Goal: Task Accomplishment & Management: Manage account settings

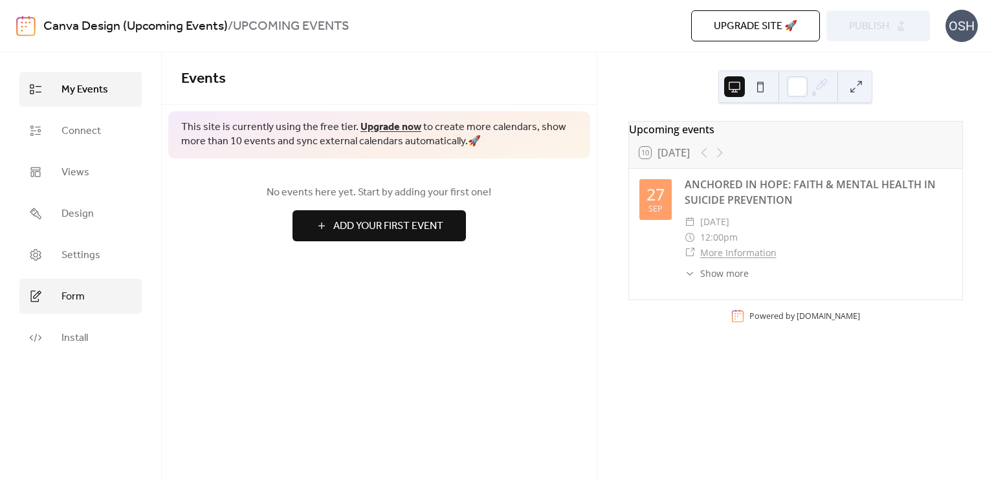
click at [69, 296] on span "Form" at bounding box center [72, 297] width 23 height 16
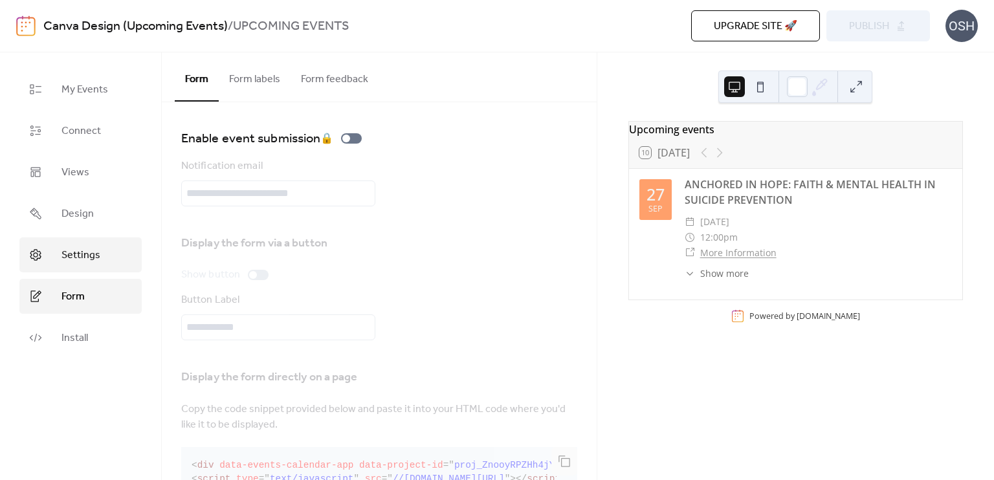
click at [109, 259] on link "Settings" at bounding box center [80, 254] width 122 height 35
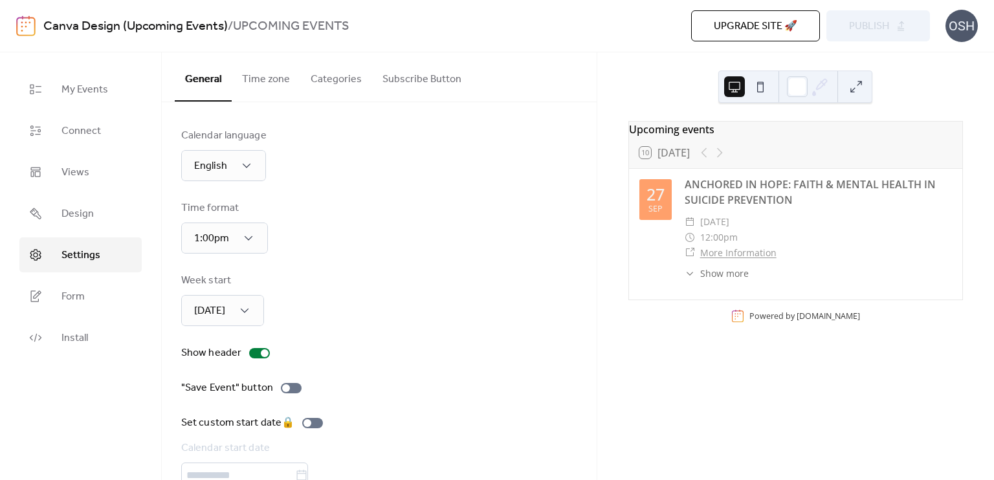
click at [284, 81] on button "Time zone" at bounding box center [266, 76] width 69 height 48
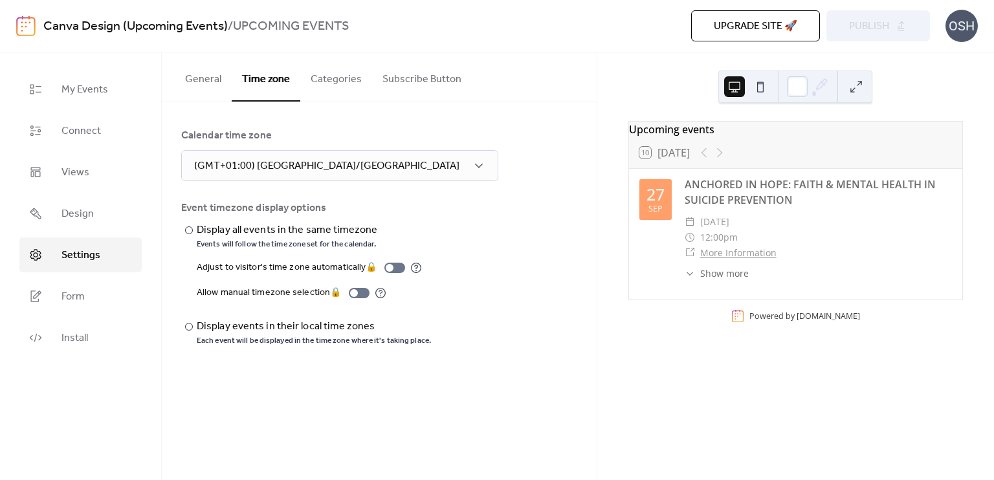
click at [328, 75] on button "Categories" at bounding box center [336, 76] width 72 height 48
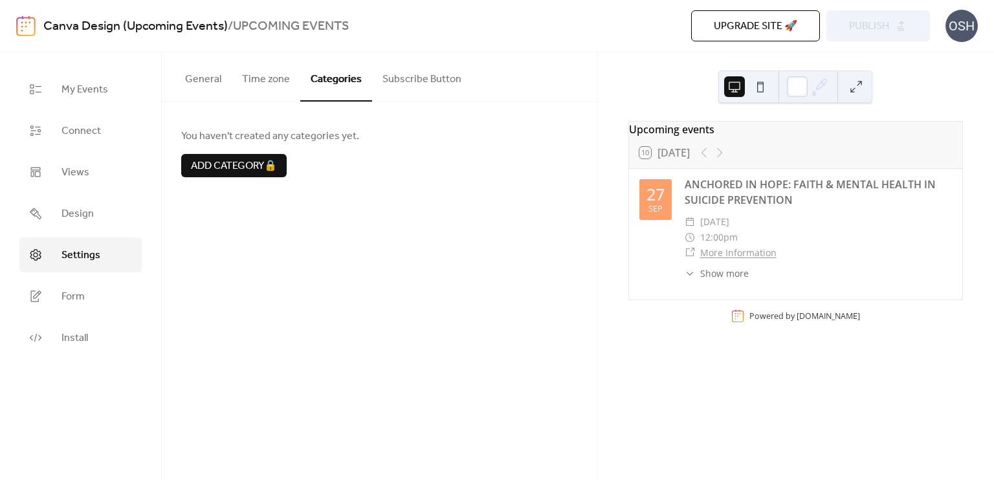
click at [419, 84] on button "Subscribe Button" at bounding box center [422, 76] width 100 height 48
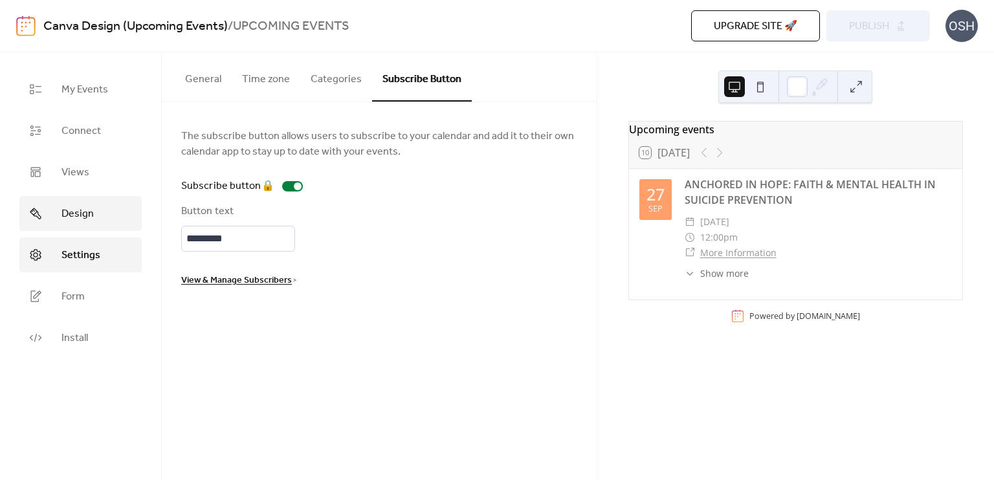
click at [100, 212] on link "Design" at bounding box center [80, 213] width 122 height 35
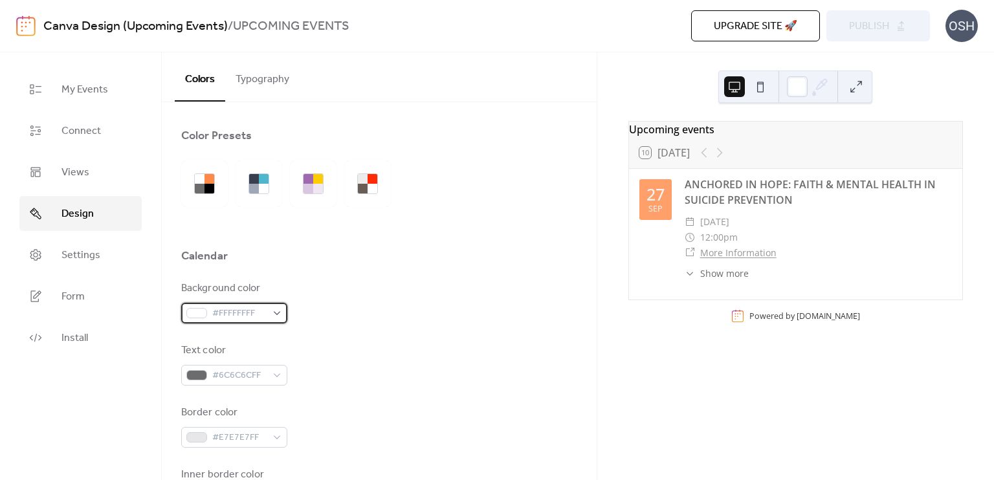
click at [274, 311] on div "#FFFFFFFF" at bounding box center [234, 313] width 106 height 21
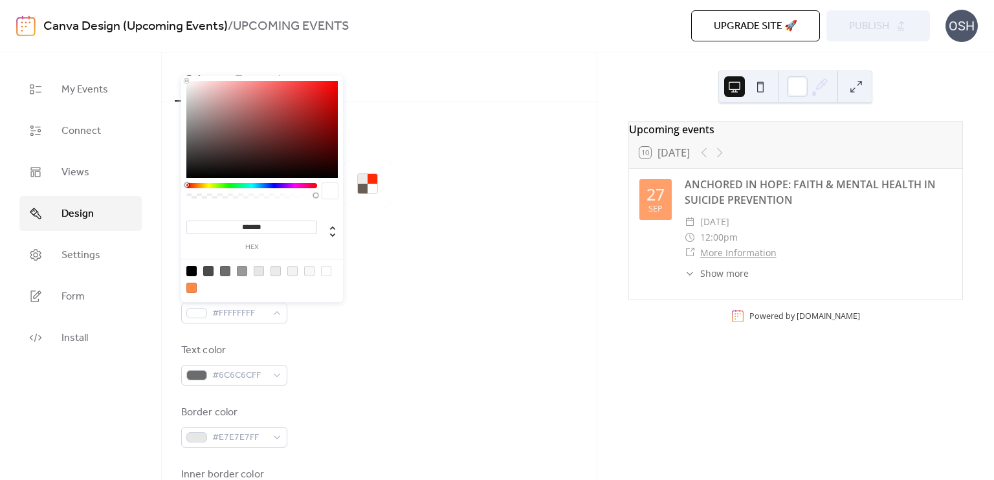
click at [284, 230] on input "*******" at bounding box center [251, 228] width 131 height 14
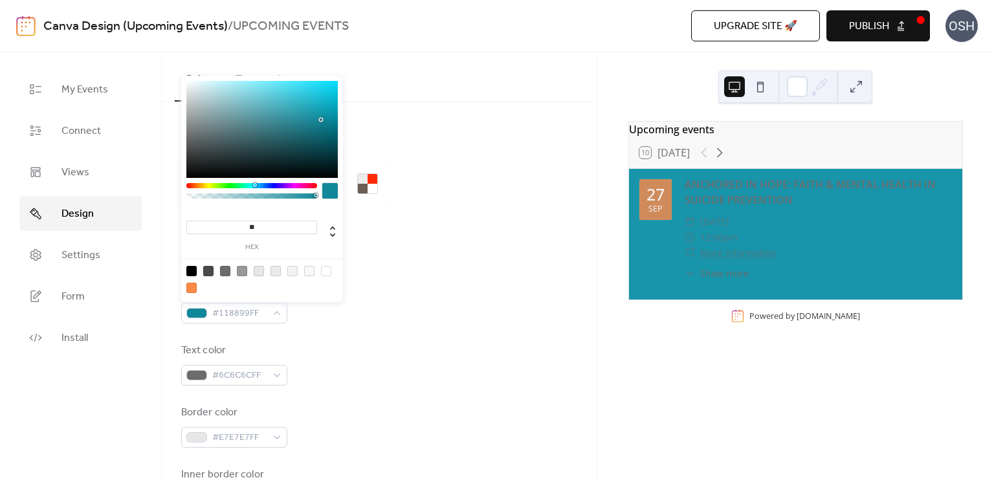
type input "*"
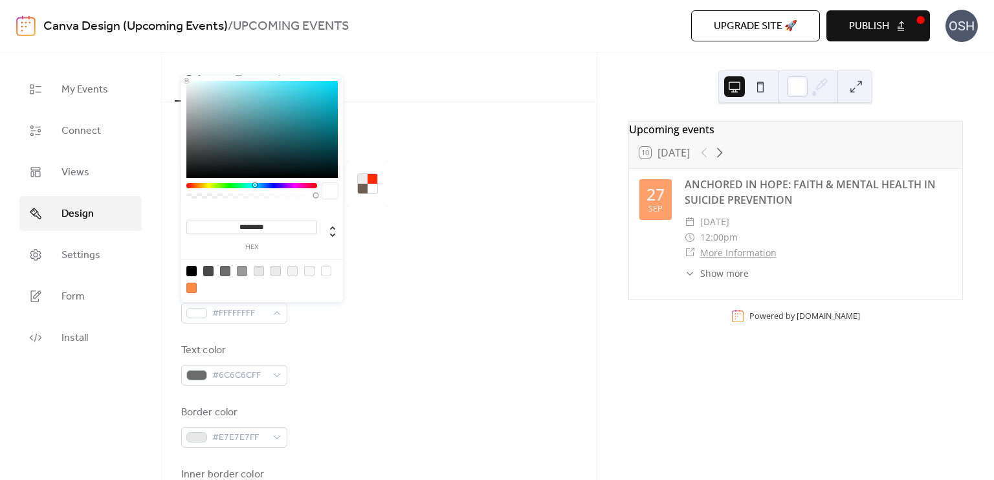
type input "**********"
click at [278, 372] on div "#6C6C6CFF" at bounding box center [234, 375] width 106 height 21
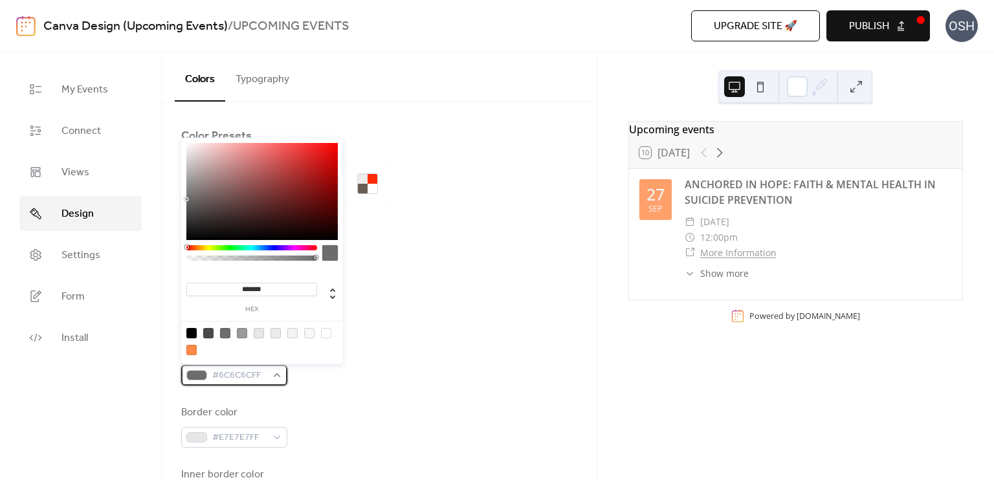
click at [278, 372] on div "#6C6C6CFF" at bounding box center [234, 375] width 106 height 21
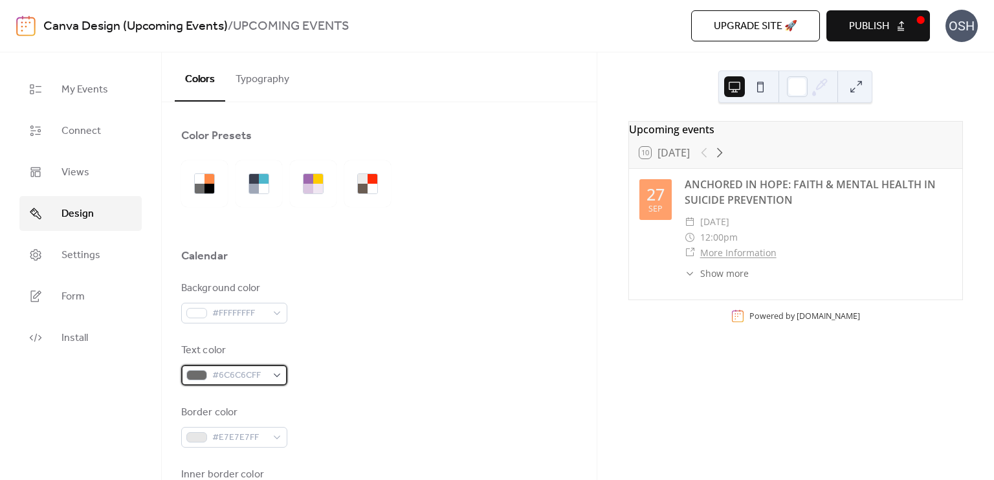
click at [279, 372] on div "#6C6C6CFF" at bounding box center [234, 375] width 106 height 21
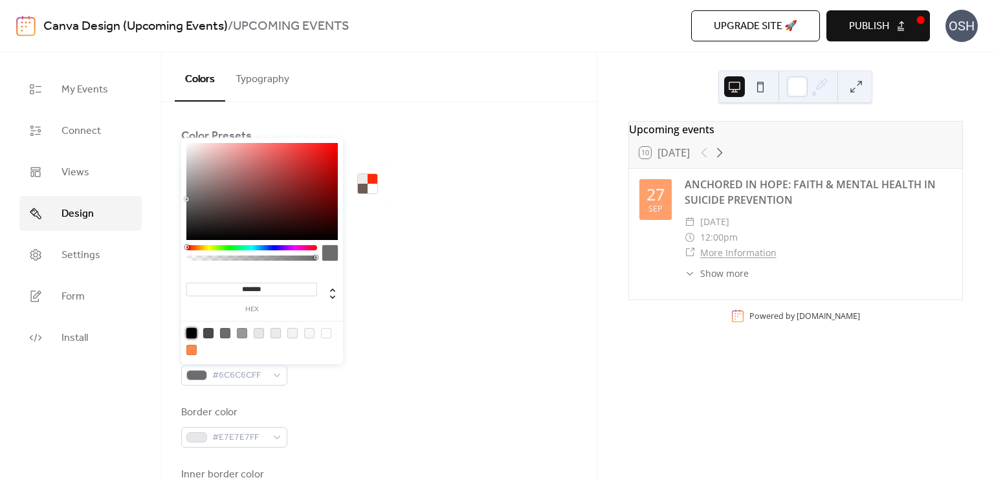
click at [189, 335] on div at bounding box center [191, 333] width 10 height 10
type input "*******"
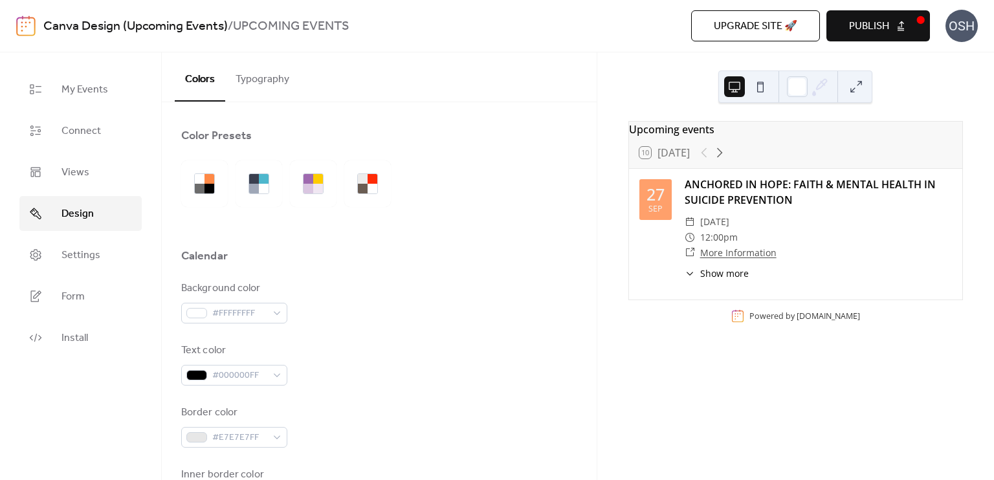
click at [329, 384] on div "Text color #000000FF" at bounding box center [379, 364] width 396 height 43
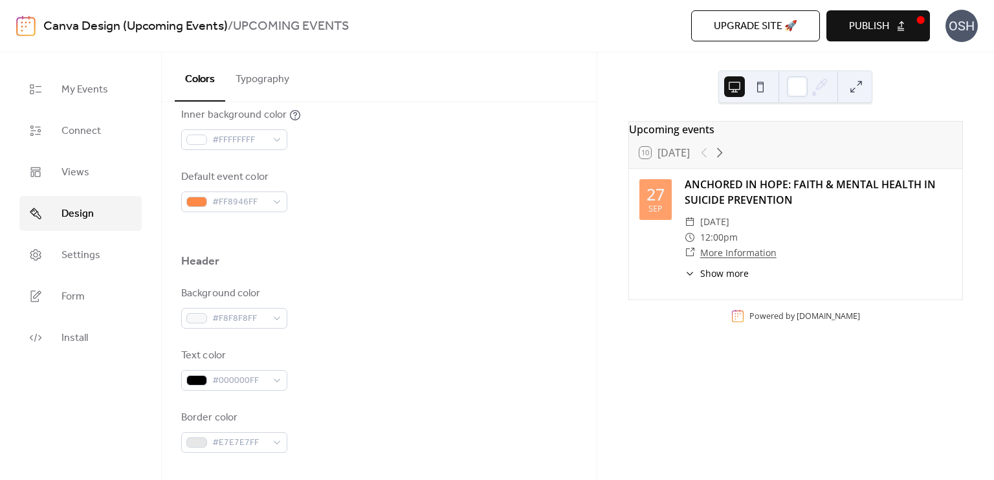
scroll to position [453, 0]
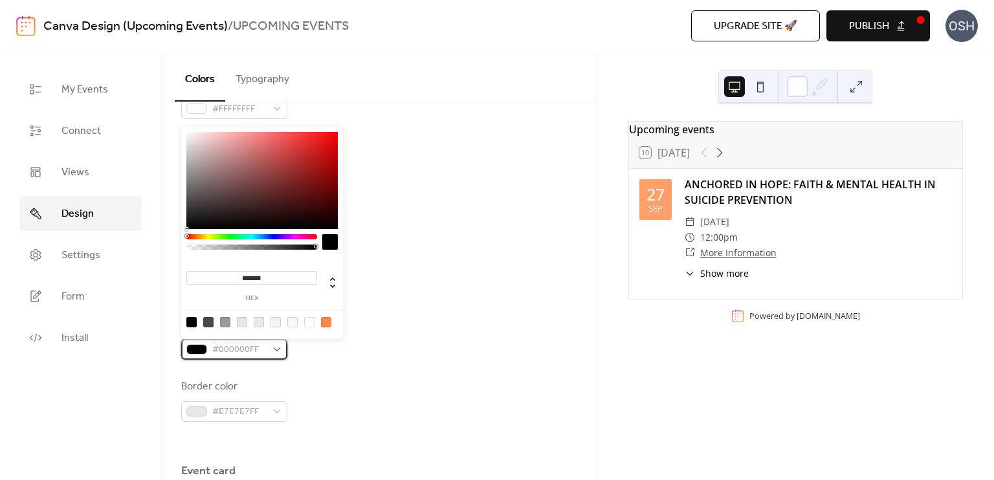
click at [261, 347] on span "#000000FF" at bounding box center [239, 350] width 54 height 16
click at [189, 324] on div at bounding box center [191, 322] width 10 height 10
click at [191, 321] on div at bounding box center [191, 322] width 10 height 10
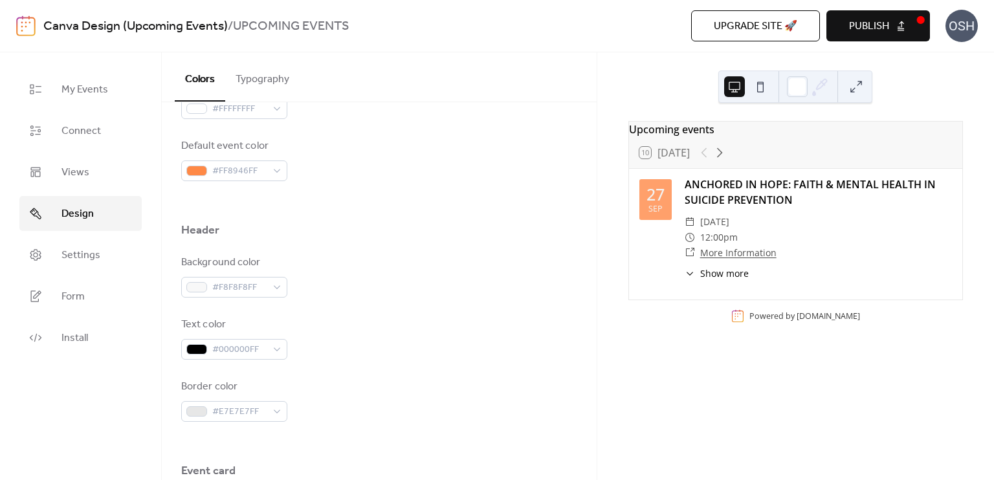
click at [441, 333] on div "Text color #000000FF" at bounding box center [379, 338] width 396 height 43
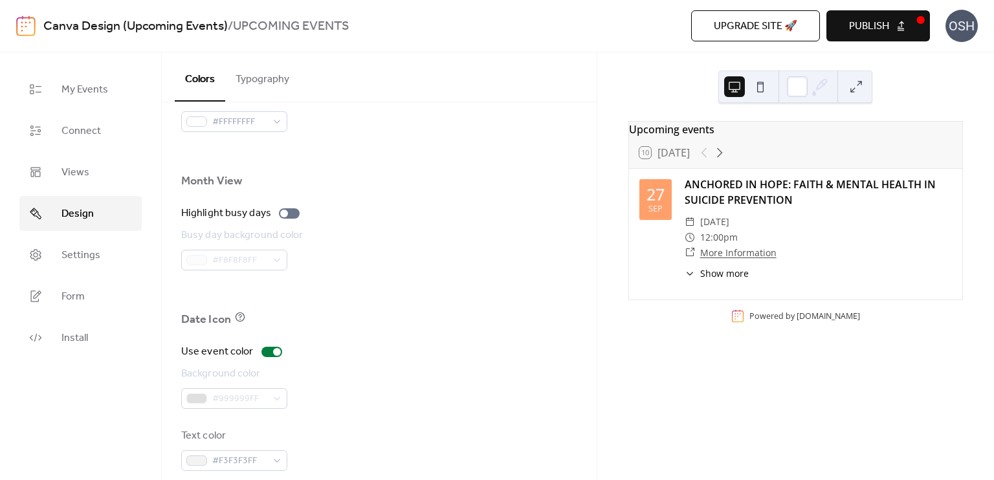
scroll to position [875, 0]
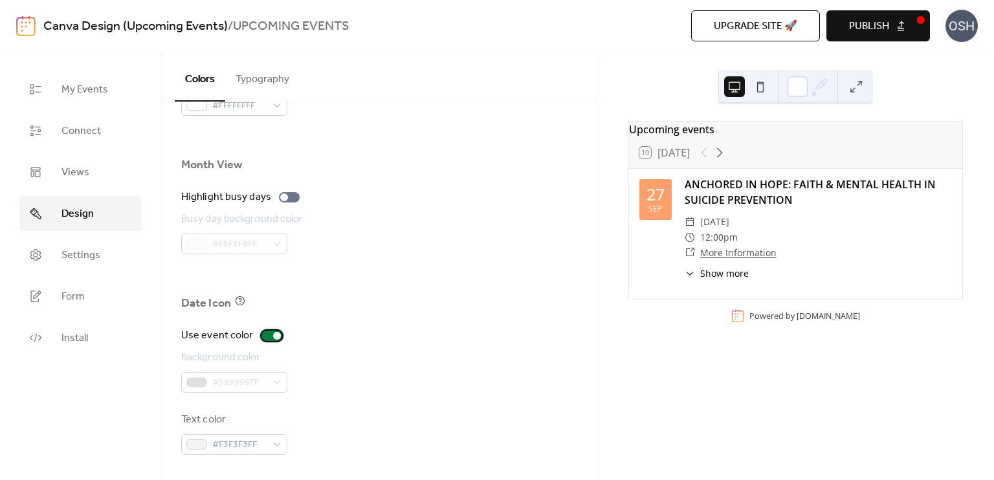
click at [273, 332] on div at bounding box center [277, 336] width 8 height 8
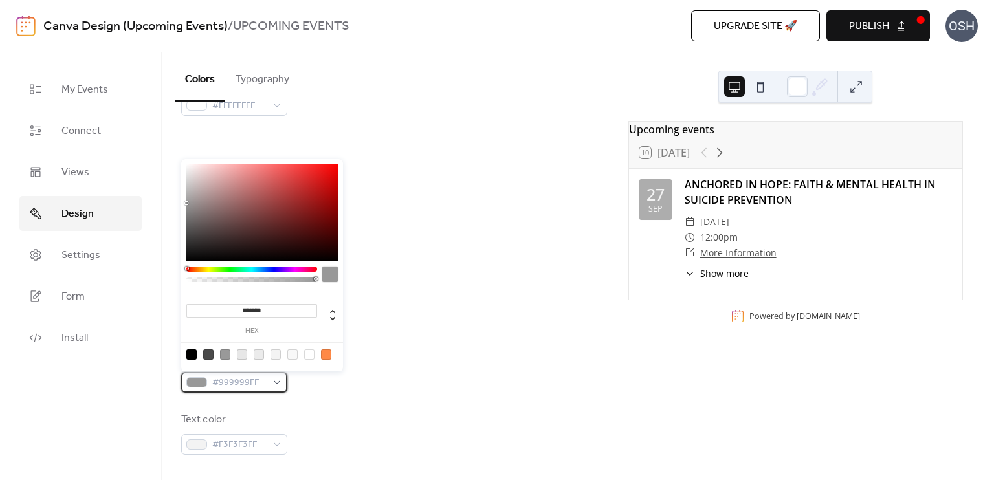
click at [272, 379] on div "#999999FF" at bounding box center [234, 382] width 106 height 21
click at [291, 312] on input "*******" at bounding box center [251, 311] width 131 height 14
type input "*"
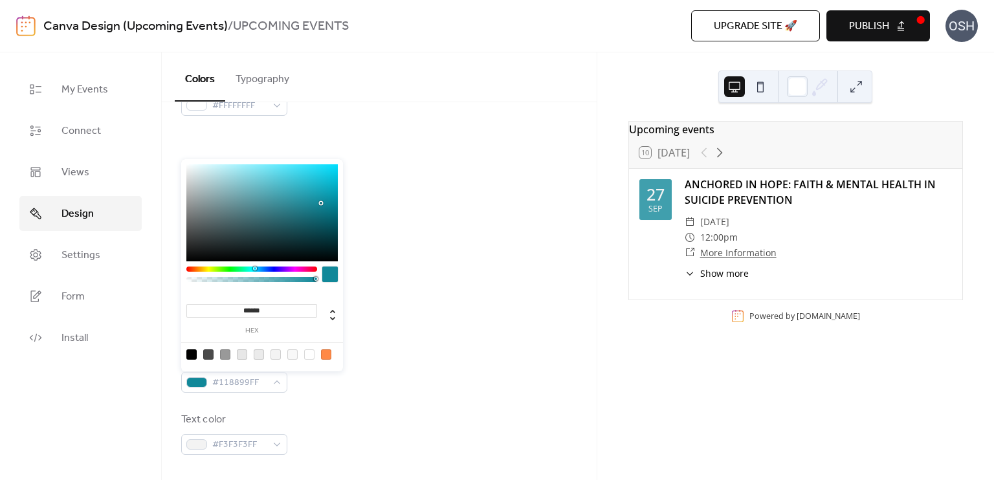
type input "*******"
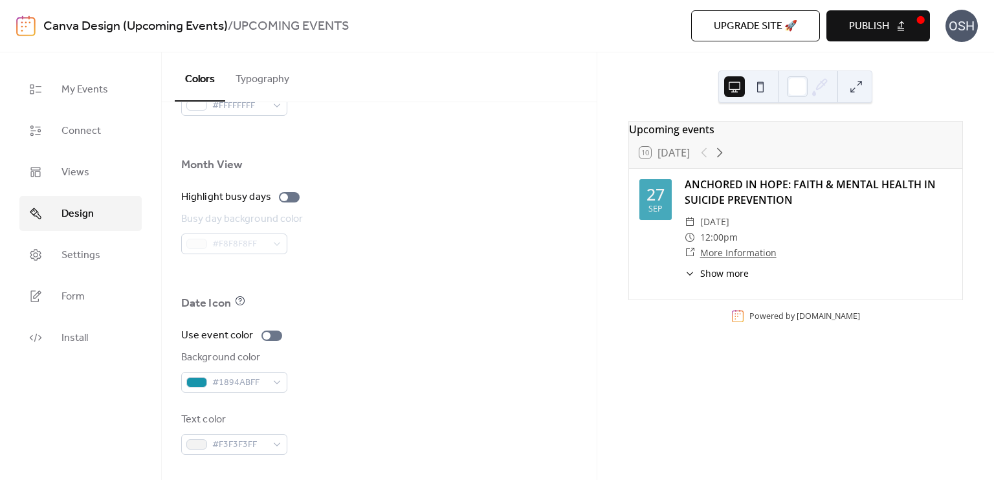
click at [494, 337] on div "Use event color" at bounding box center [379, 336] width 396 height 16
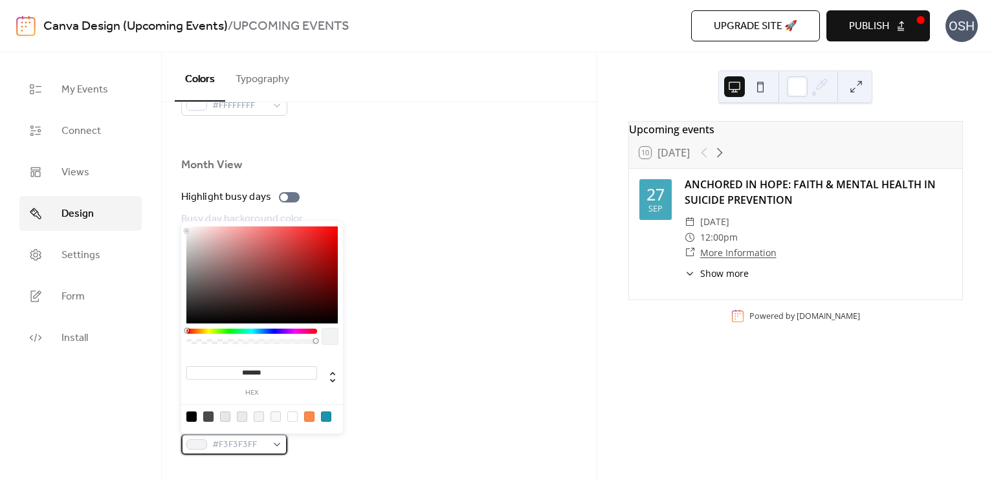
click at [279, 446] on div "#F3F3F3FF" at bounding box center [234, 444] width 106 height 21
click at [192, 420] on div at bounding box center [191, 417] width 10 height 10
type input "*******"
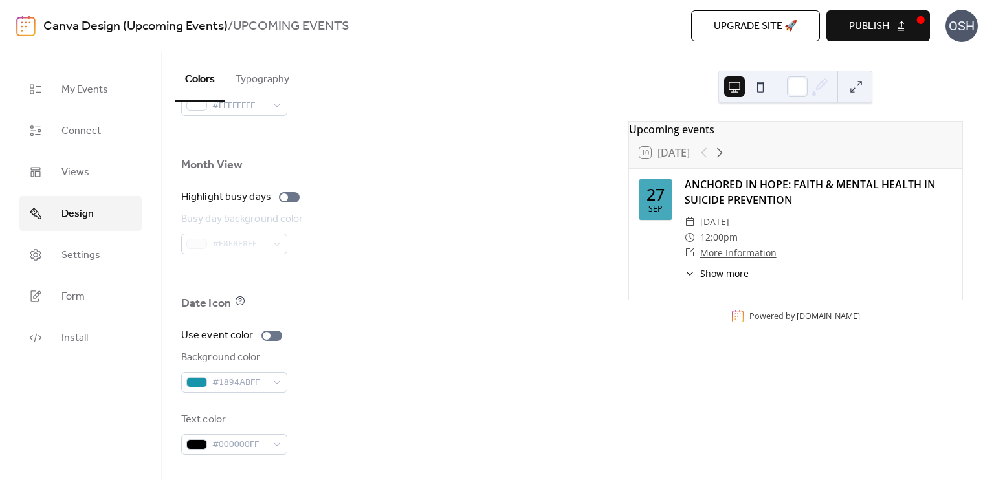
click at [423, 371] on div "Background color #1894ABFF" at bounding box center [379, 371] width 396 height 43
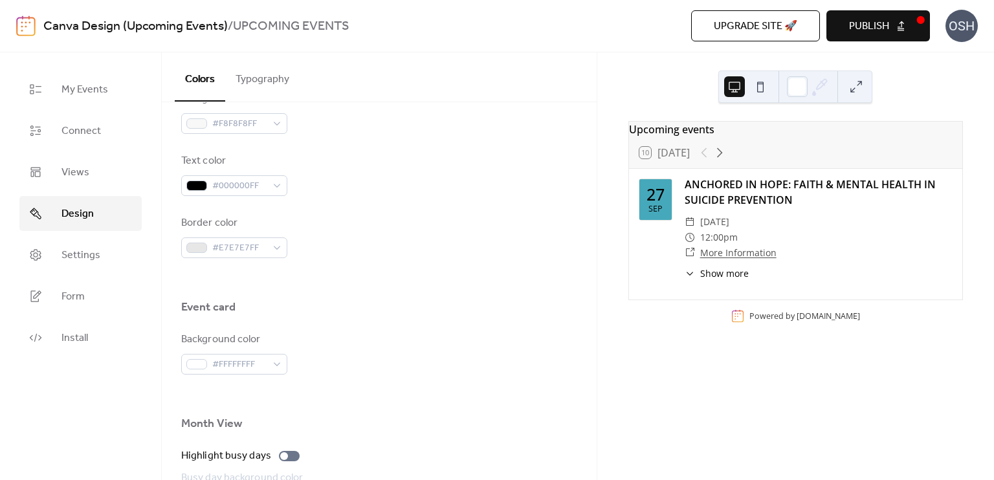
scroll to position [552, 0]
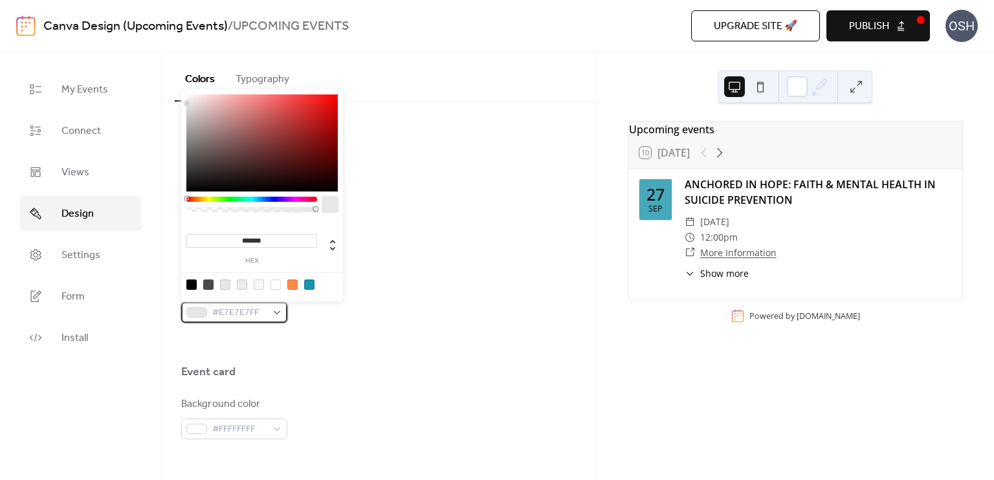
click at [275, 309] on div "#E7E7E7FF" at bounding box center [234, 312] width 106 height 21
click at [311, 289] on div at bounding box center [309, 285] width 10 height 10
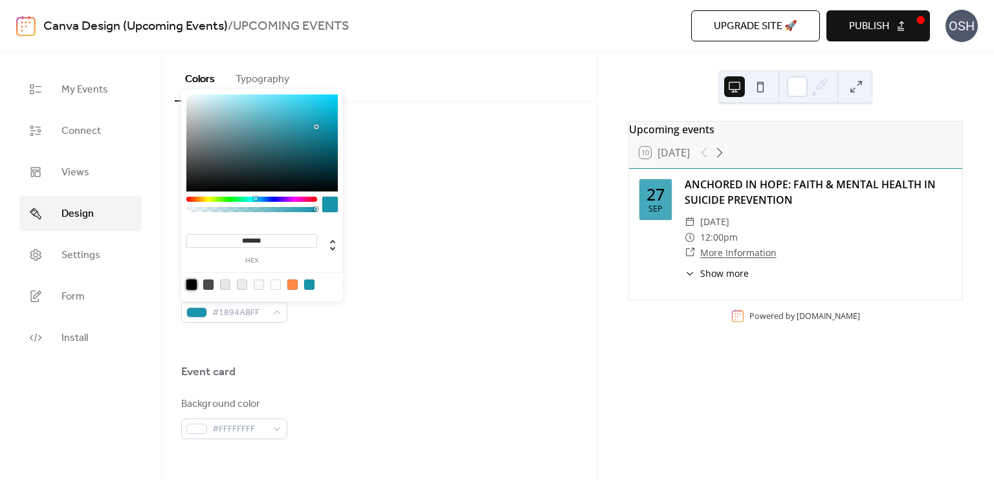
click at [192, 287] on div at bounding box center [191, 285] width 10 height 10
type input "*******"
click at [192, 287] on div at bounding box center [191, 285] width 10 height 10
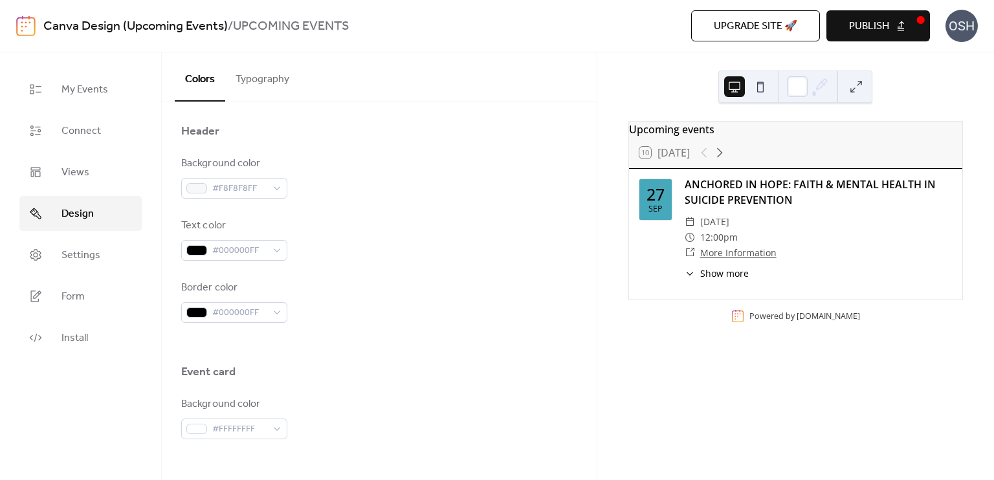
click at [378, 238] on div "Text color #000000FF" at bounding box center [379, 239] width 396 height 43
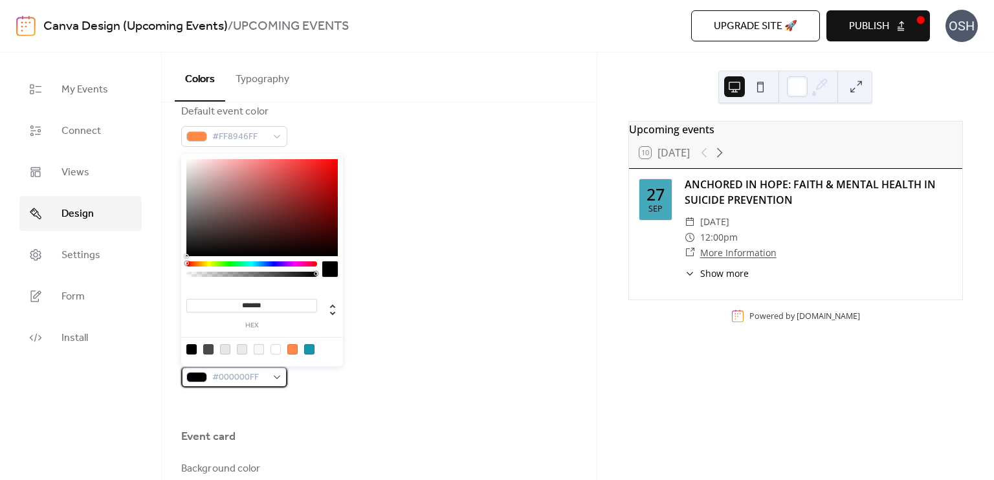
click at [275, 371] on div "#000000FF" at bounding box center [234, 377] width 106 height 21
click at [310, 350] on div at bounding box center [309, 349] width 10 height 10
type input "*******"
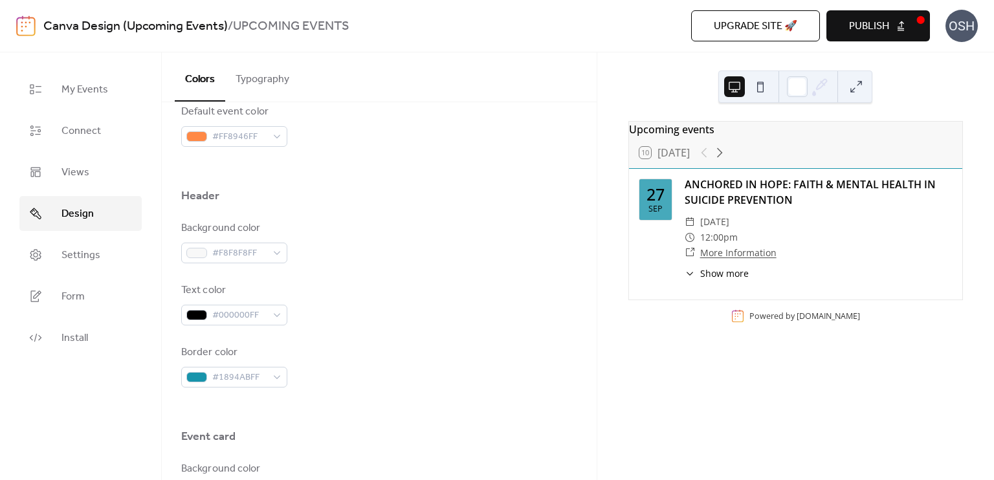
click at [419, 329] on div "Background color #F8F8F8FF Text color #000000FF Border color #1894ABFF" at bounding box center [379, 304] width 396 height 167
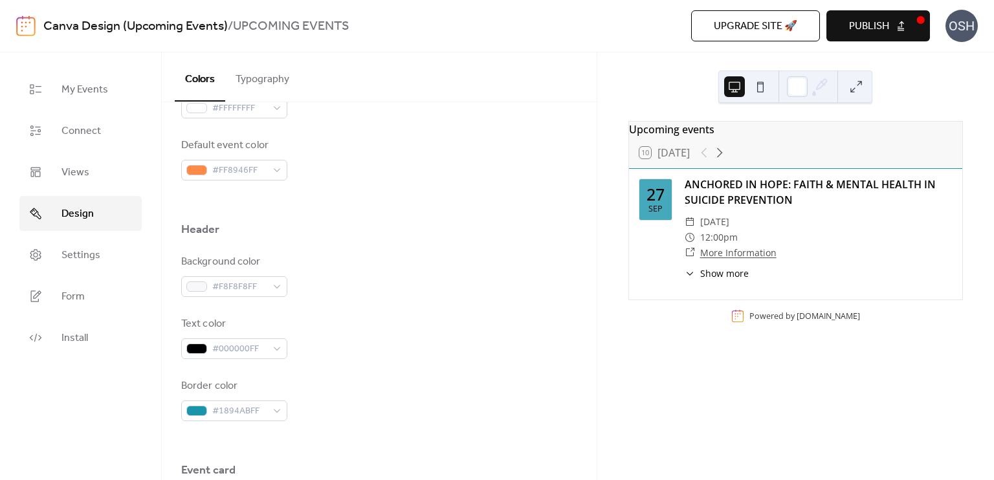
scroll to position [423, 0]
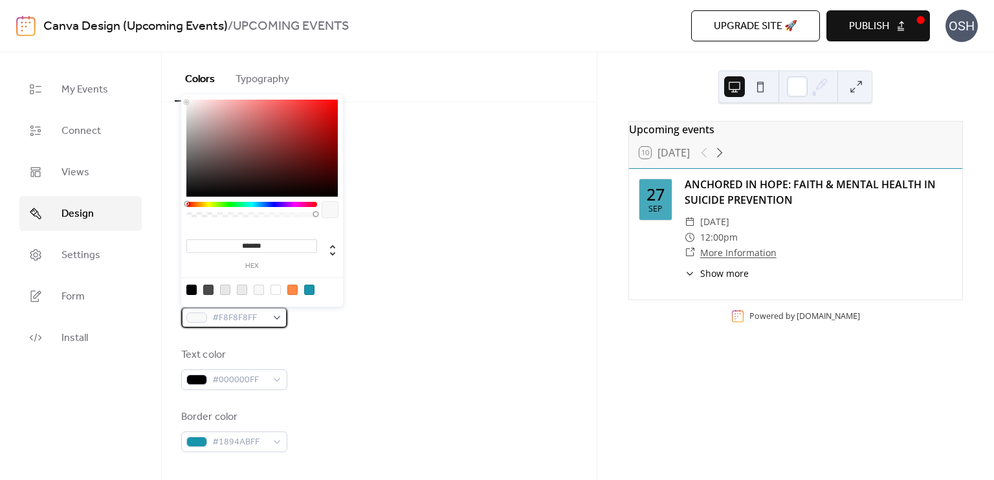
click at [277, 314] on div "#F8F8F8FF" at bounding box center [234, 317] width 106 height 21
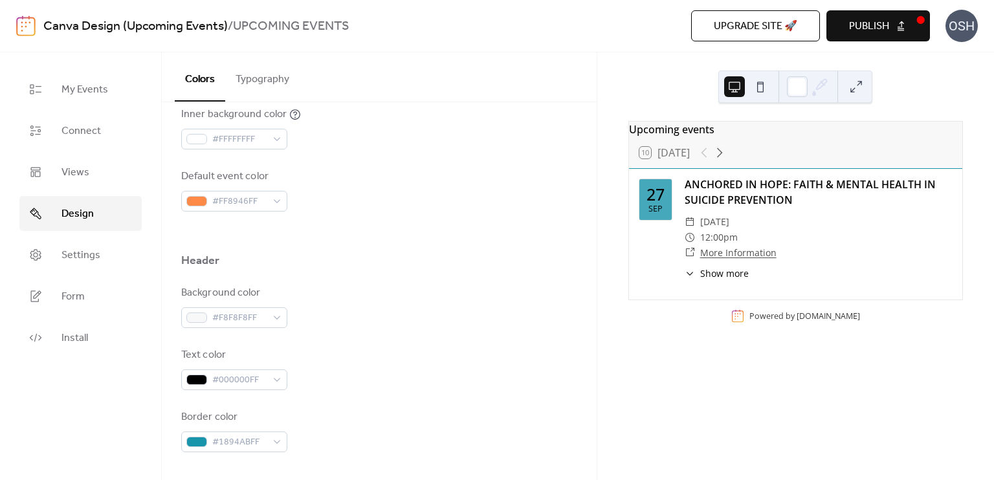
click at [383, 268] on div "Header" at bounding box center [379, 264] width 396 height 22
click at [270, 312] on div "#F8F8F8FF" at bounding box center [234, 317] width 106 height 21
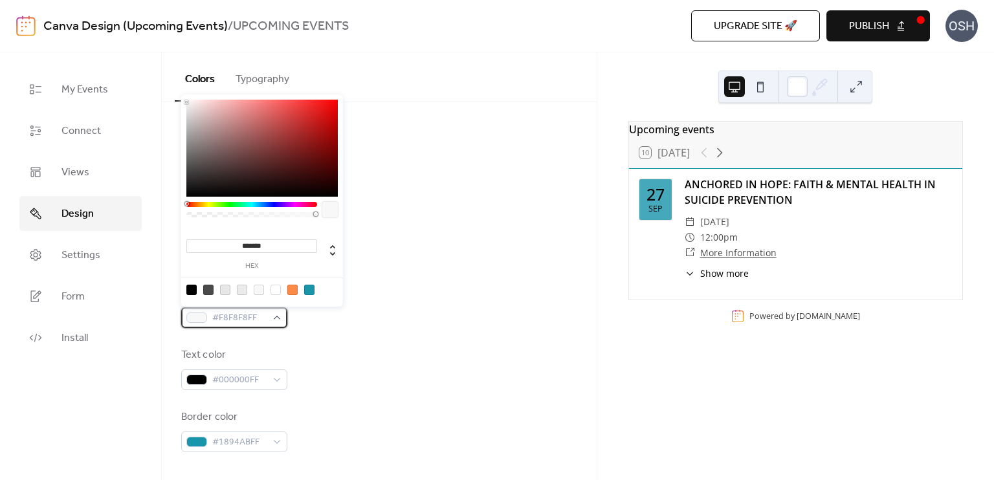
click at [270, 312] on div "#F8F8F8FF" at bounding box center [234, 317] width 106 height 21
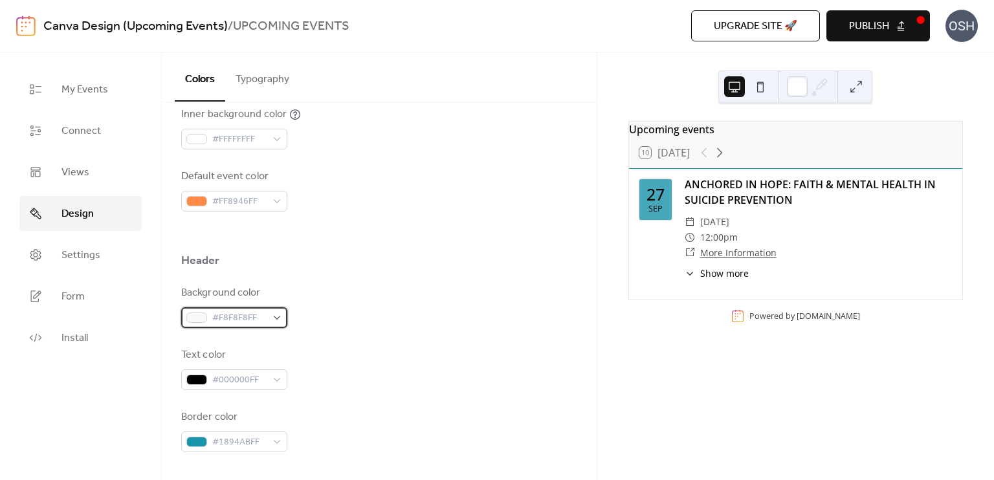
click at [274, 316] on div "#F8F8F8FF" at bounding box center [234, 317] width 106 height 21
click at [274, 314] on div "#F8F8F8FF" at bounding box center [234, 317] width 106 height 21
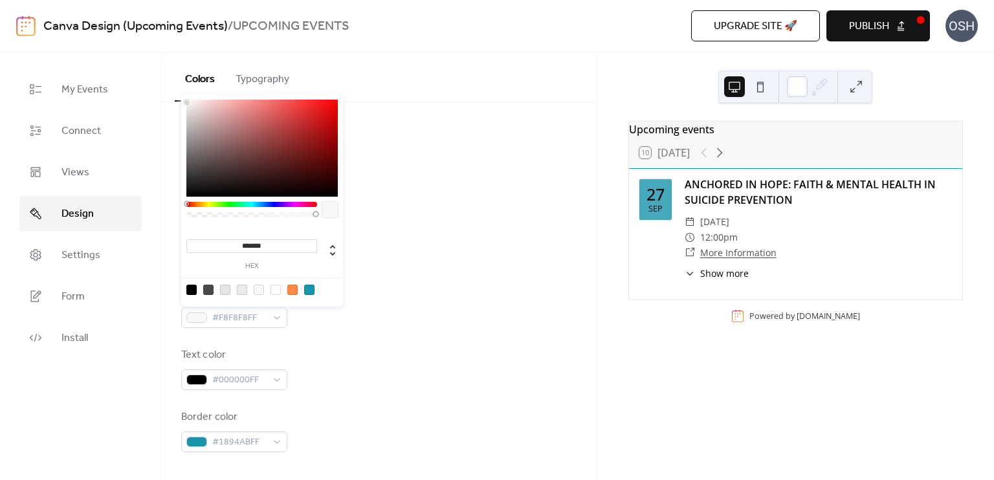
click at [305, 291] on div at bounding box center [309, 290] width 10 height 10
type input "*******"
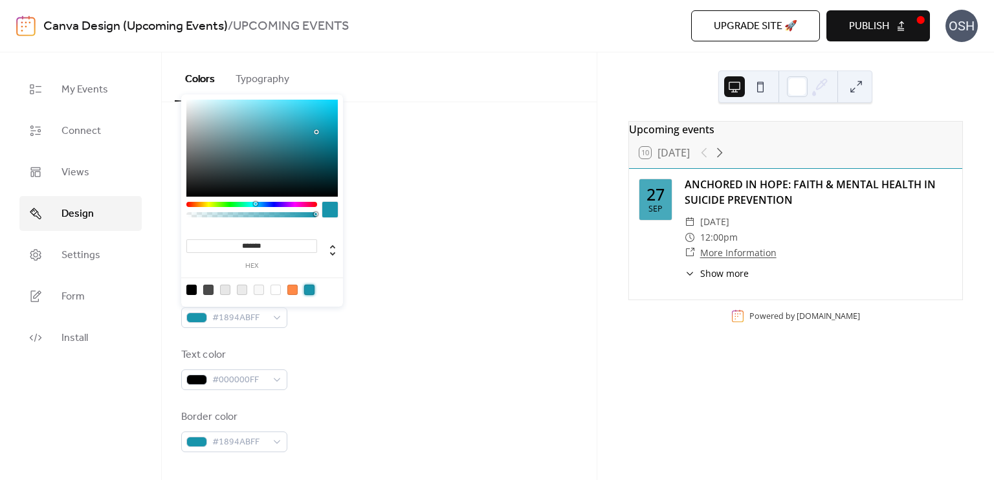
click at [305, 291] on div at bounding box center [309, 290] width 10 height 10
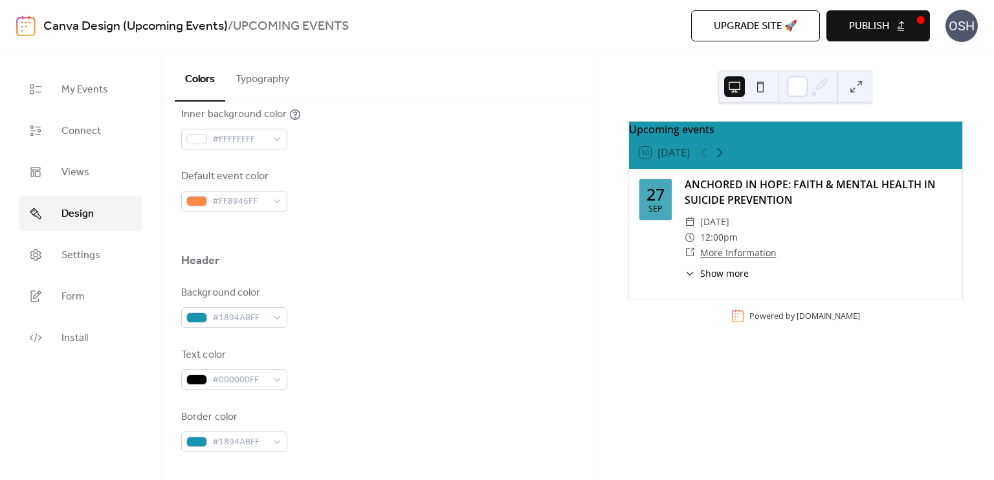
click at [417, 314] on div "Background color #1894ABFF" at bounding box center [379, 306] width 396 height 43
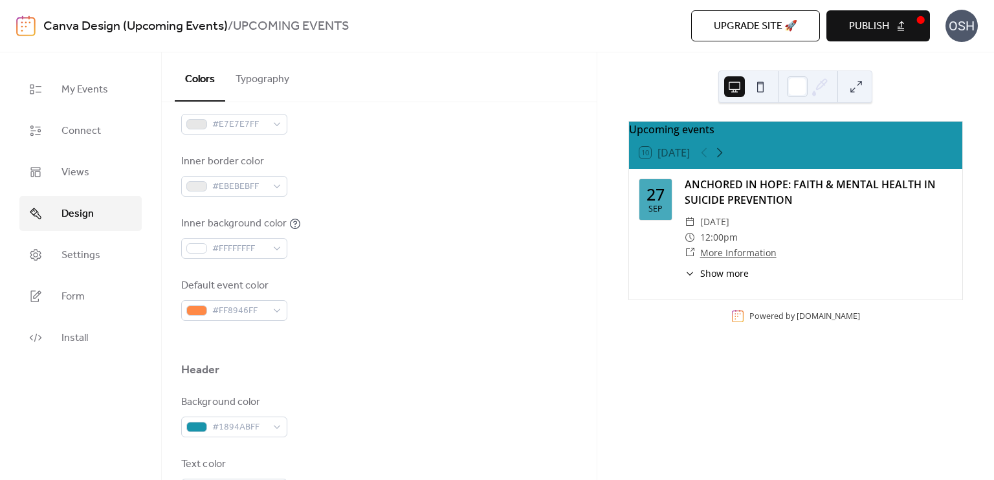
scroll to position [293, 0]
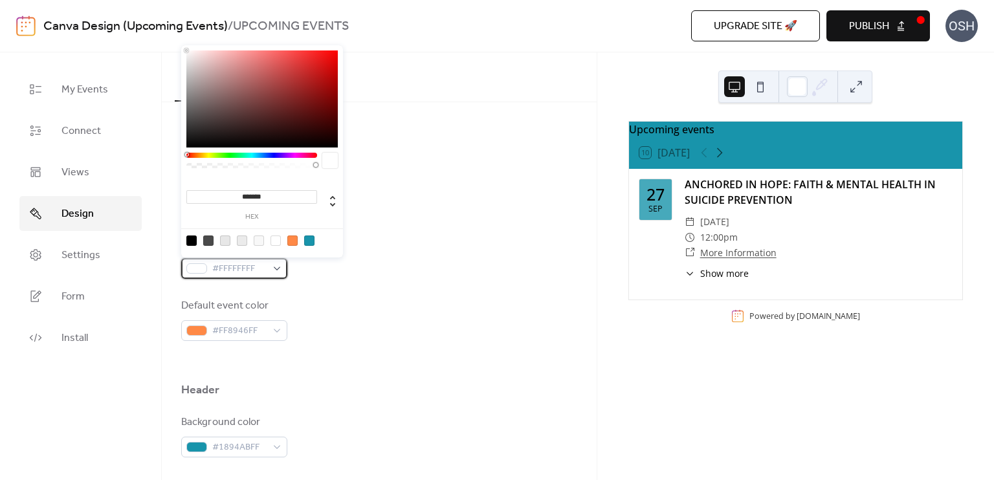
click at [276, 265] on div "#FFFFFFFF" at bounding box center [234, 268] width 106 height 21
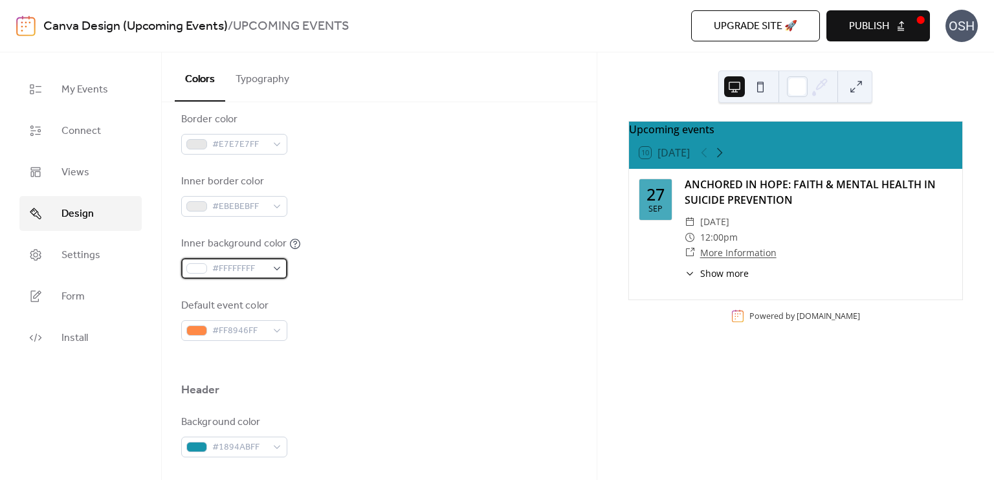
click at [276, 265] on div "#FFFFFFFF" at bounding box center [234, 268] width 106 height 21
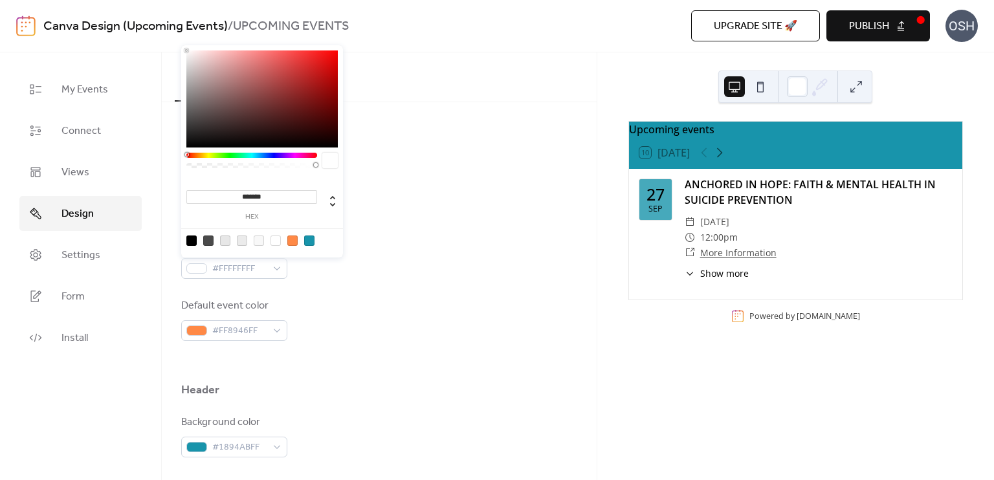
click at [225, 241] on div at bounding box center [225, 241] width 10 height 10
click at [295, 240] on div at bounding box center [292, 241] width 10 height 10
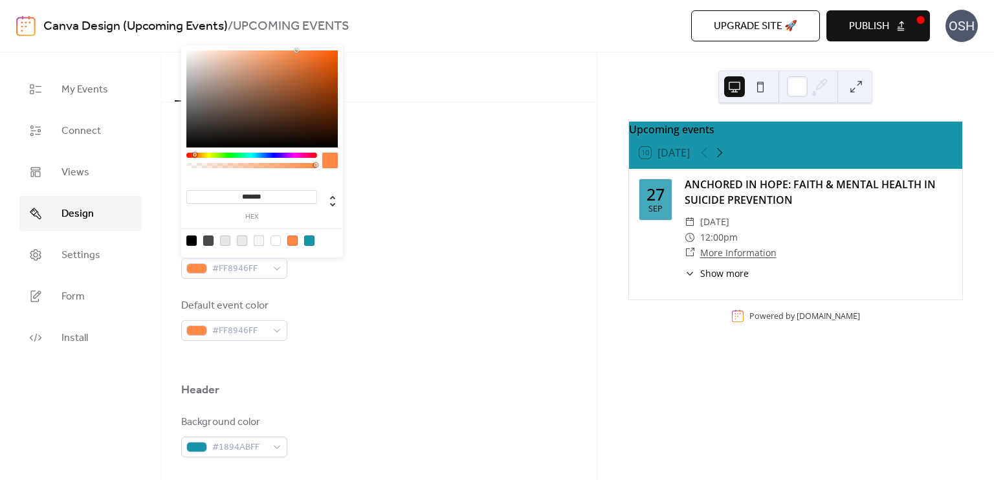
click at [243, 241] on div at bounding box center [242, 241] width 10 height 10
click at [211, 243] on div at bounding box center [208, 241] width 10 height 10
click at [244, 241] on div at bounding box center [242, 241] width 10 height 10
click at [276, 239] on div at bounding box center [275, 241] width 10 height 10
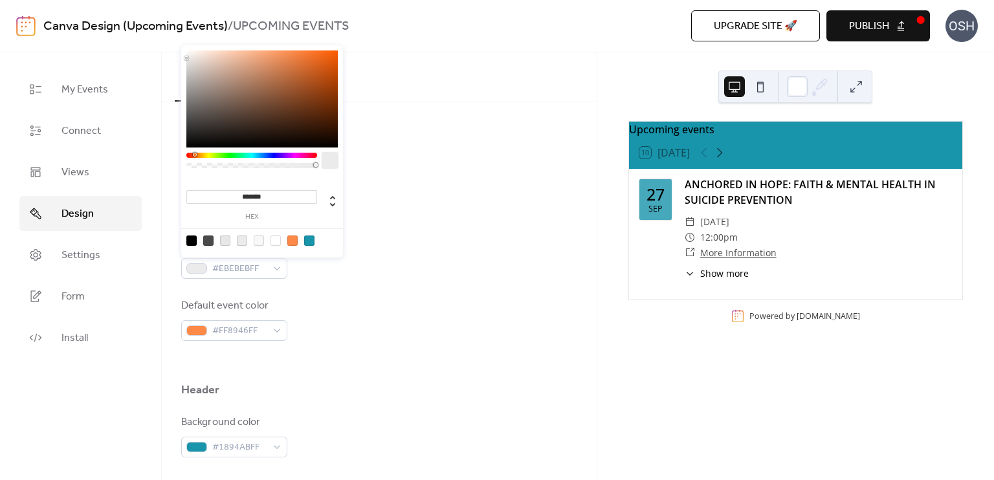
type input "*******"
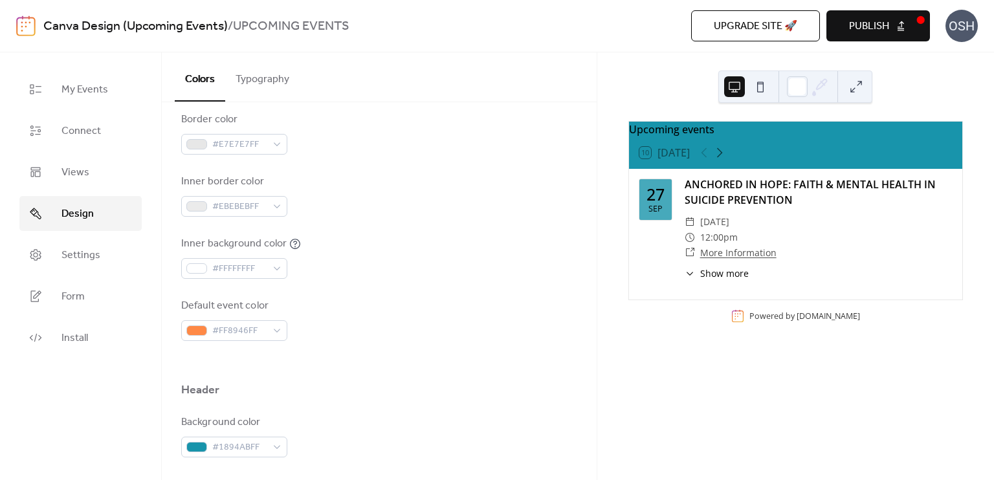
click at [401, 204] on div "Inner border color #EBEBEBFF" at bounding box center [379, 195] width 396 height 43
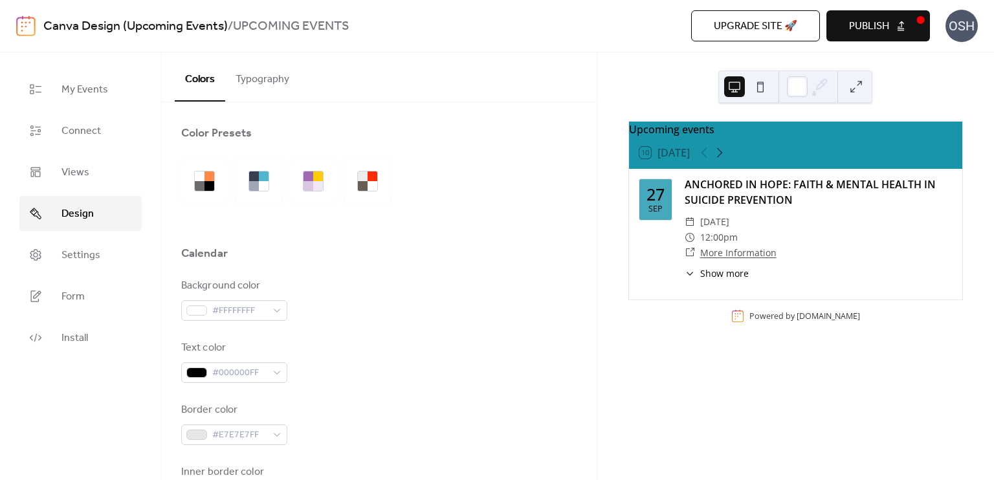
scroll to position [0, 0]
click at [265, 77] on button "Typography" at bounding box center [262, 76] width 74 height 48
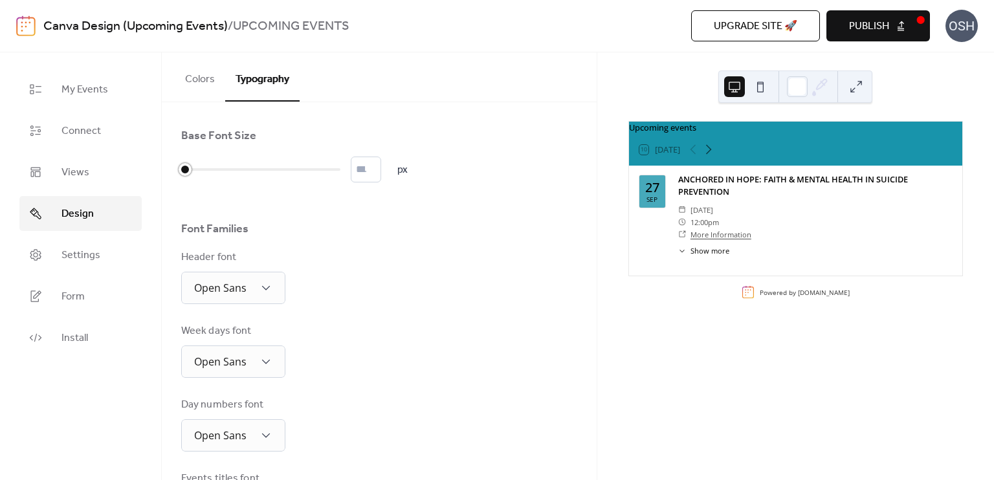
drag, startPoint x: 182, startPoint y: 166, endPoint x: 199, endPoint y: 166, distance: 16.8
click at [192, 166] on div at bounding box center [185, 169] width 13 height 13
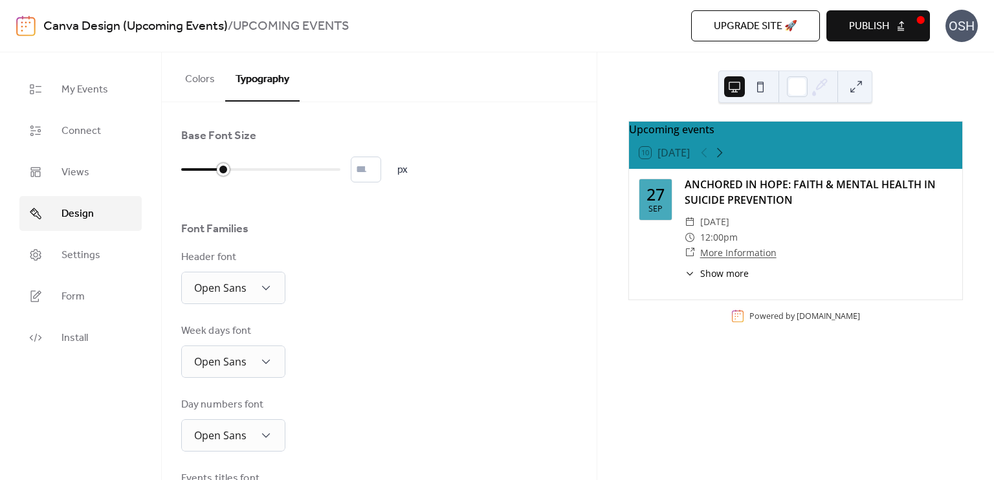
drag, startPoint x: 199, startPoint y: 166, endPoint x: 214, endPoint y: 169, distance: 15.1
click at [214, 169] on div at bounding box center [202, 169] width 42 height 21
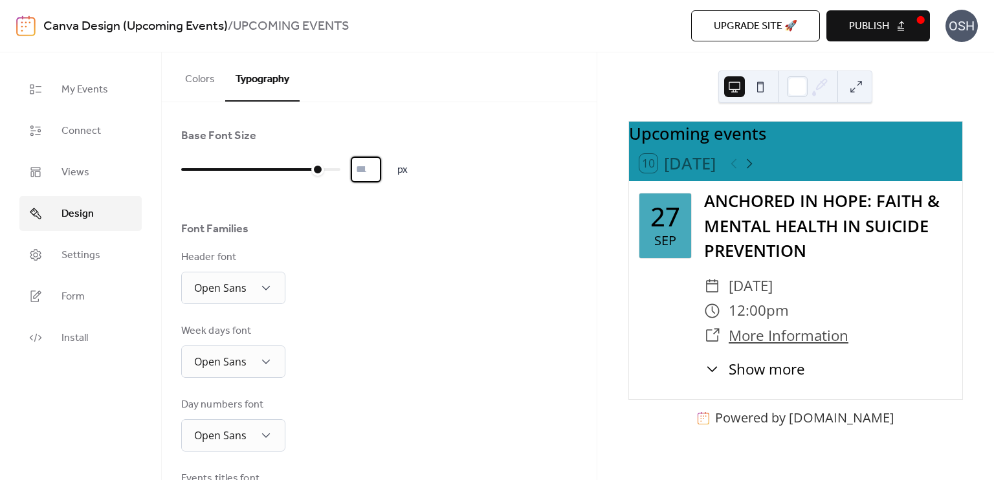
type input "**"
click at [379, 173] on input "**" at bounding box center [366, 170] width 30 height 26
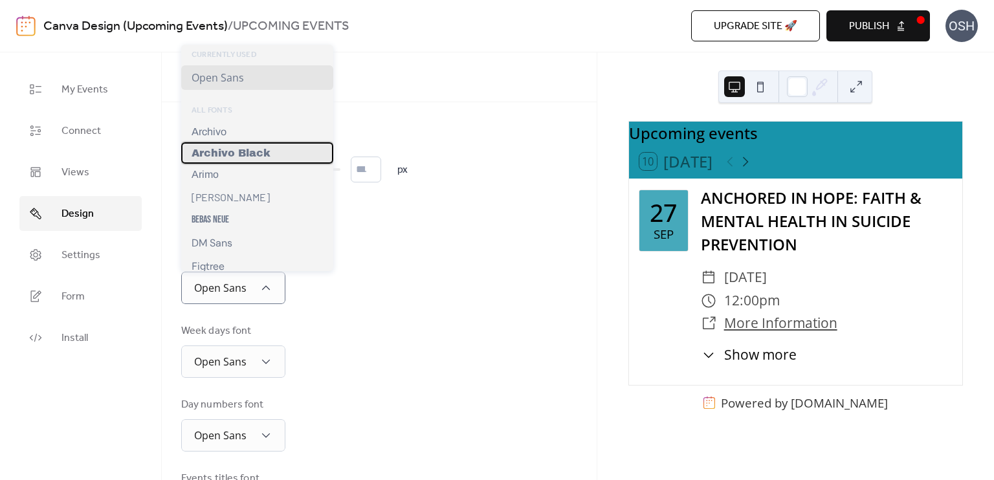
click at [249, 158] on span "Archivo Black" at bounding box center [231, 153] width 79 height 11
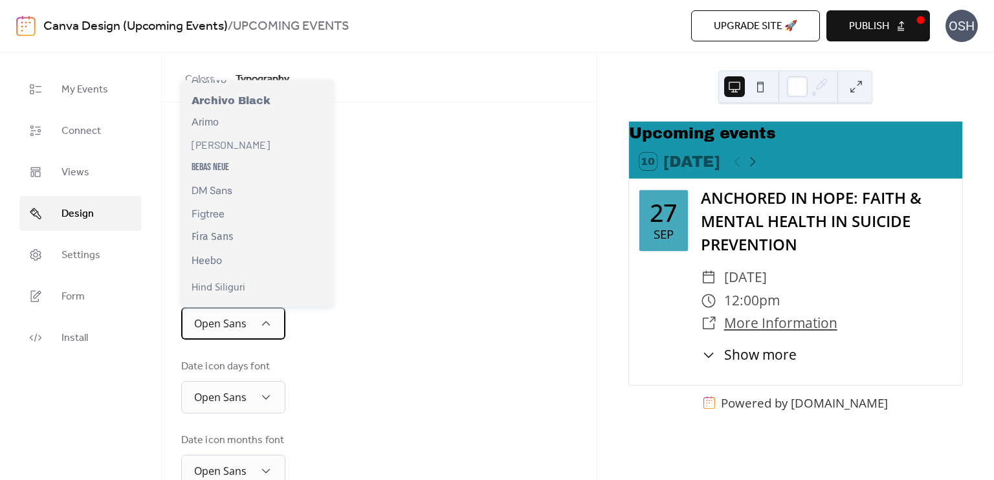
scroll to position [129, 0]
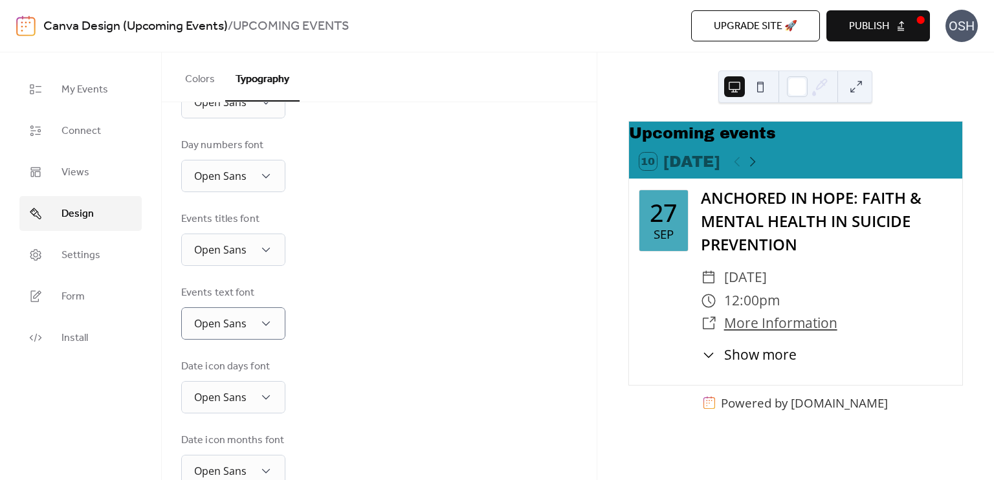
click at [388, 221] on div "Events titles font Open Sans" at bounding box center [379, 239] width 396 height 54
click at [522, 231] on div "Events titles font Open Sans" at bounding box center [379, 239] width 396 height 54
drag, startPoint x: 522, startPoint y: 231, endPoint x: 504, endPoint y: 278, distance: 50.4
click at [504, 278] on div "Base Font Size ** px Font Families Header font Archivo Black Week days font Ope…" at bounding box center [379, 178] width 396 height 618
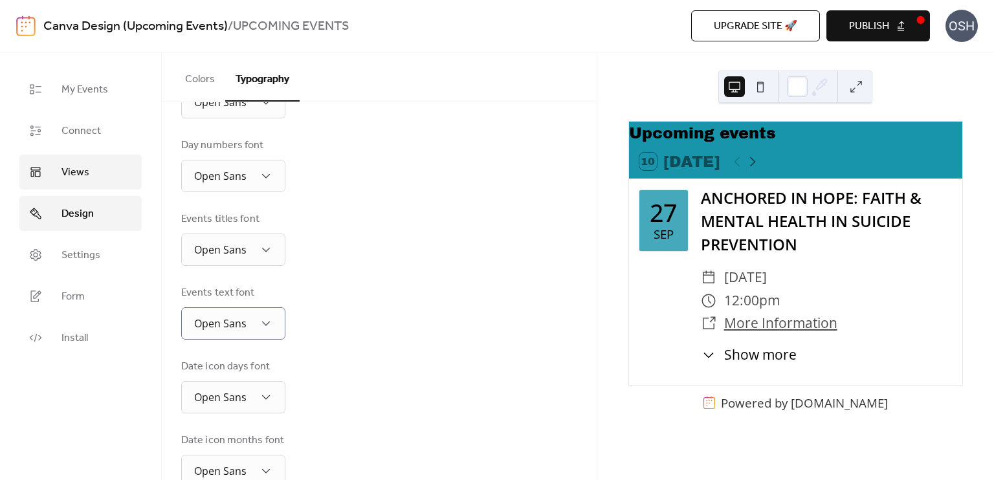
click at [53, 173] on link "Views" at bounding box center [80, 172] width 122 height 35
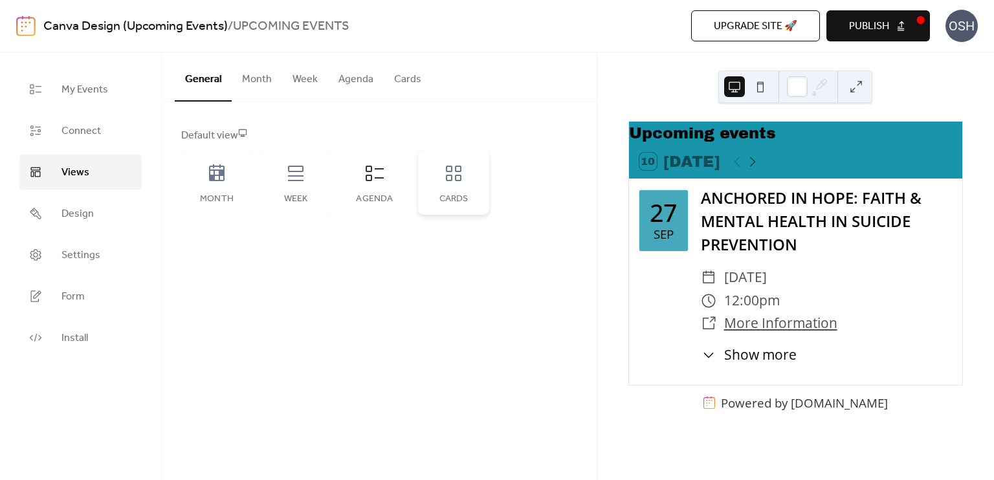
click at [436, 190] on div "Cards" at bounding box center [453, 182] width 71 height 65
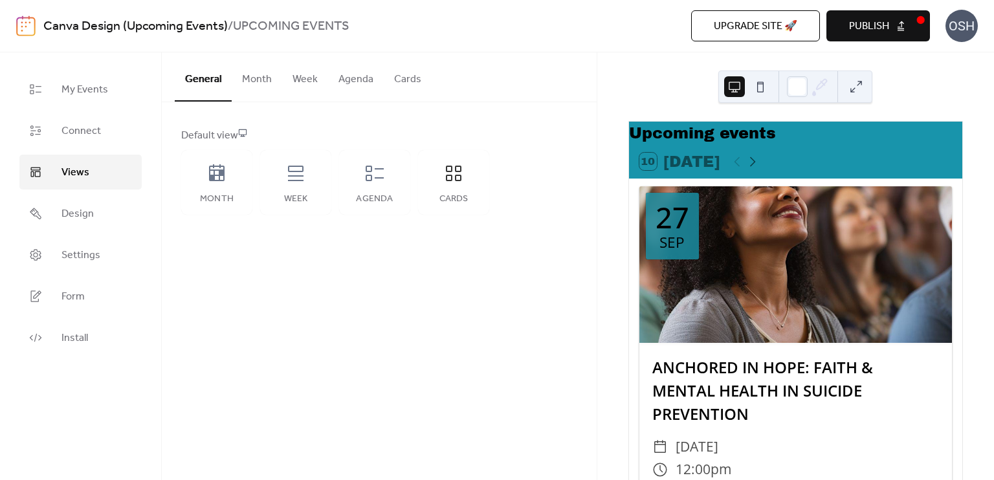
click at [910, 25] on button "Publish" at bounding box center [878, 25] width 104 height 31
click at [308, 194] on div "Week" at bounding box center [295, 199] width 45 height 10
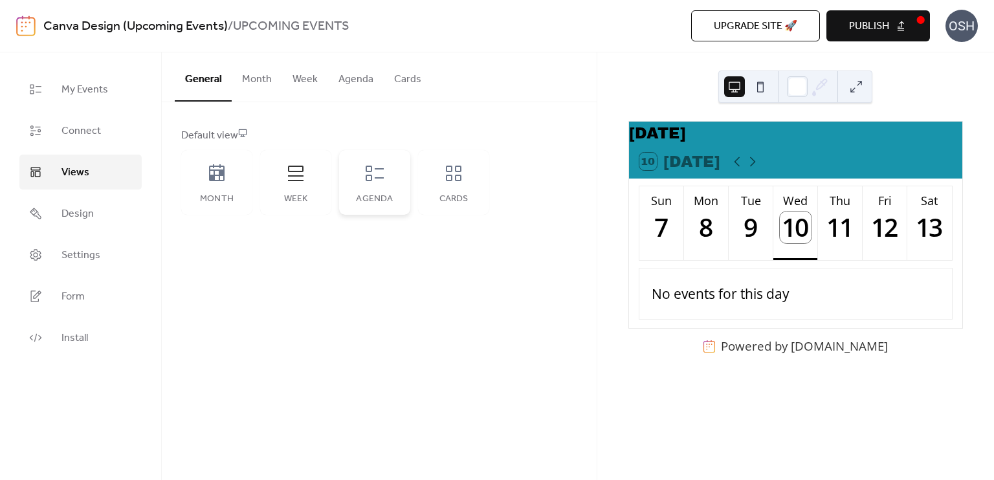
click at [365, 186] on div "Agenda" at bounding box center [374, 182] width 71 height 65
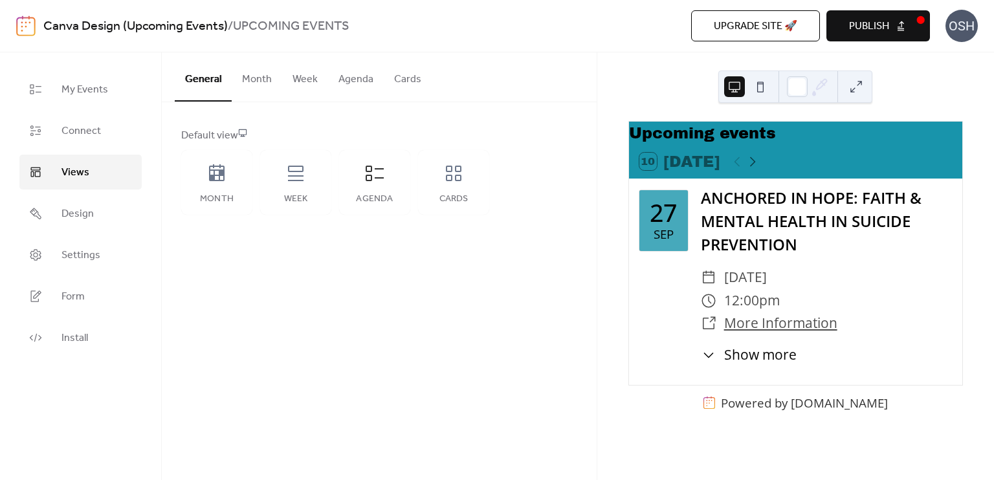
click at [890, 19] on button "Publish" at bounding box center [878, 25] width 104 height 31
click at [694, 143] on div "Upcoming events" at bounding box center [795, 133] width 333 height 23
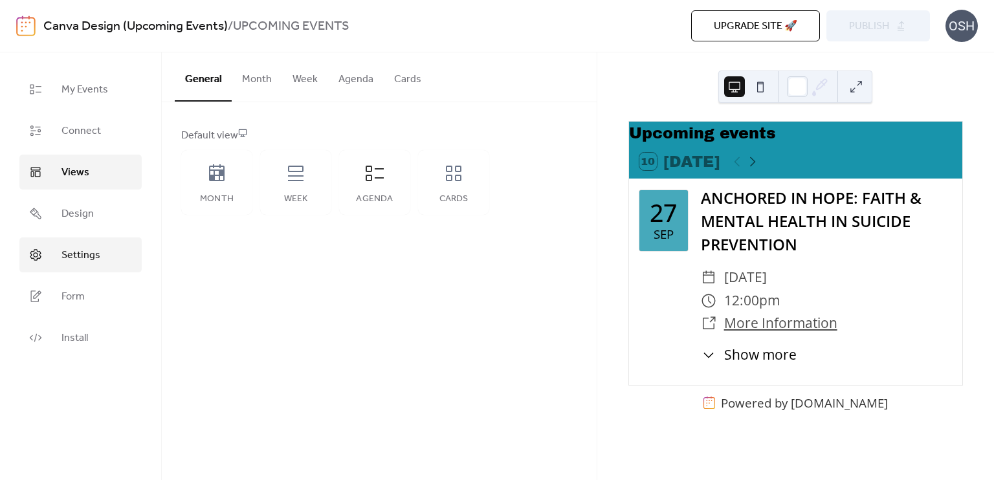
click at [63, 258] on span "Settings" at bounding box center [80, 256] width 39 height 16
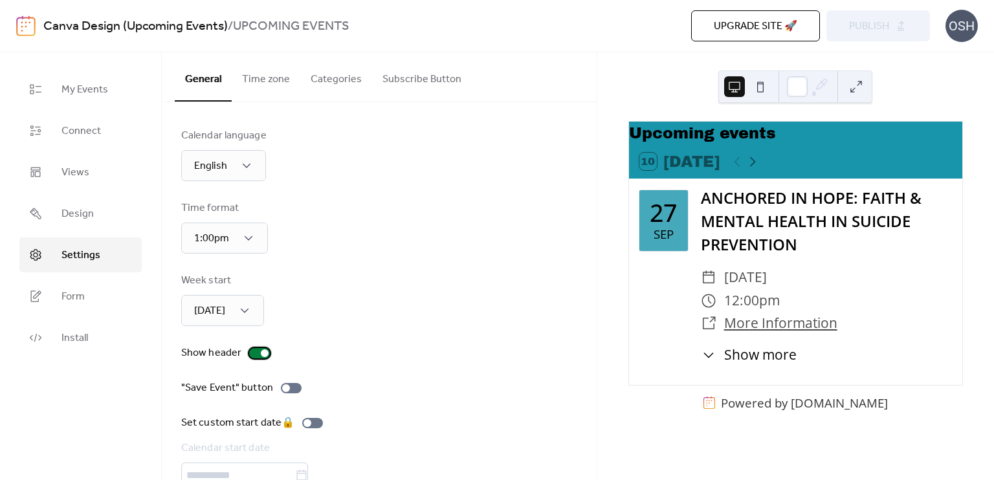
click at [261, 353] on div at bounding box center [265, 353] width 8 height 8
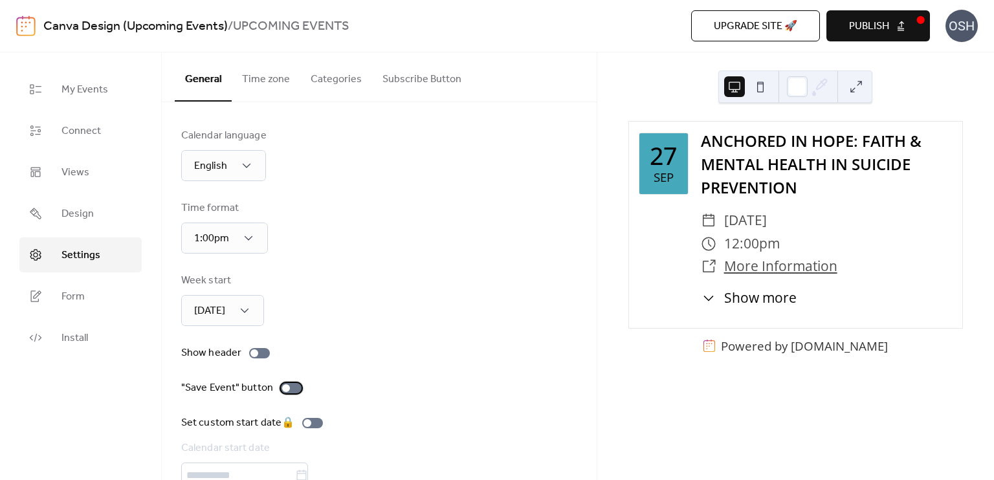
click at [282, 387] on div at bounding box center [286, 388] width 8 height 8
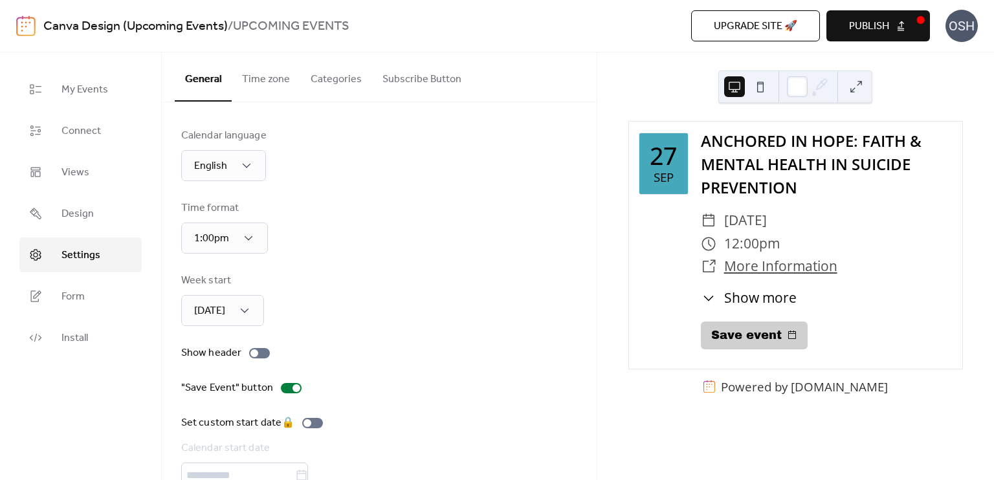
click at [401, 77] on button "Subscribe Button" at bounding box center [422, 76] width 100 height 48
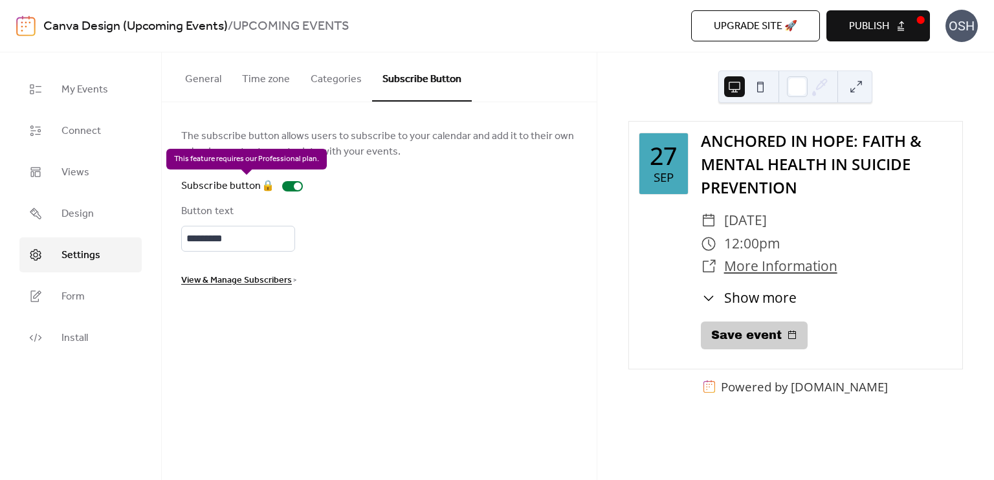
click at [298, 186] on div "Subscribe button 🔒" at bounding box center [244, 187] width 127 height 16
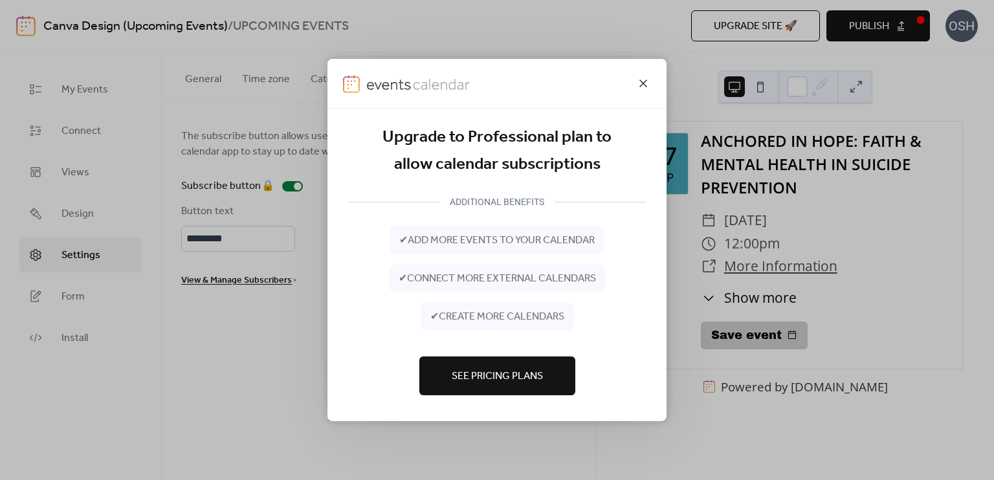
click at [639, 85] on icon at bounding box center [643, 84] width 16 height 16
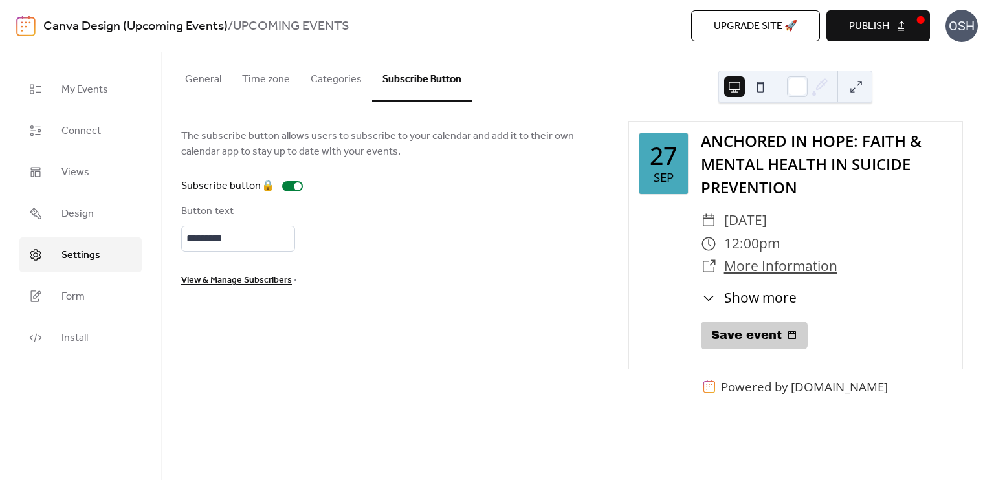
click at [281, 279] on span "View & Manage Subscribers" at bounding box center [236, 281] width 111 height 16
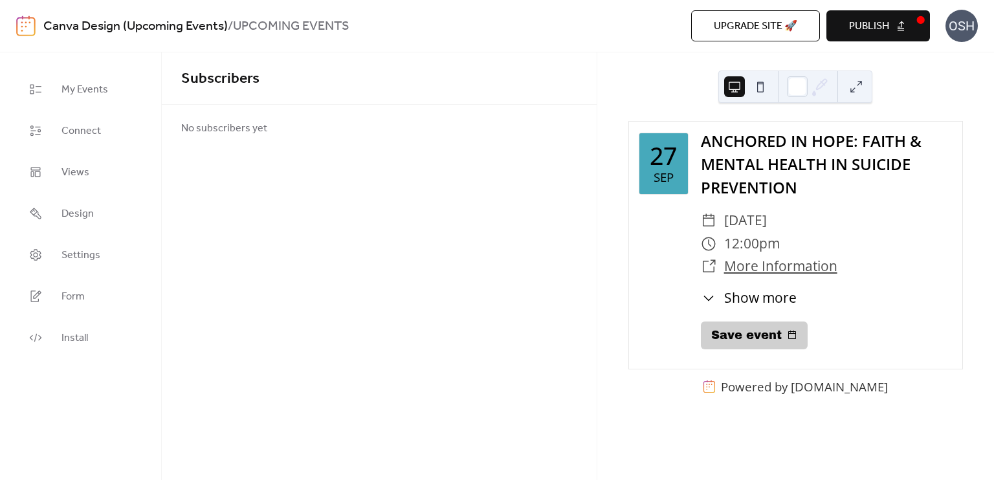
click at [908, 21] on button "Publish" at bounding box center [878, 25] width 104 height 31
